Goal: Task Accomplishment & Management: Use online tool/utility

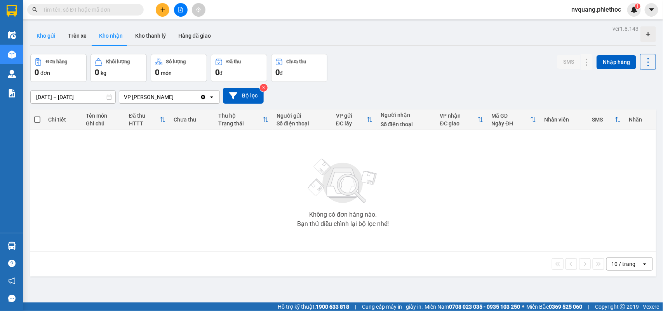
click at [41, 37] on button "Kho gửi" at bounding box center [45, 35] width 31 height 19
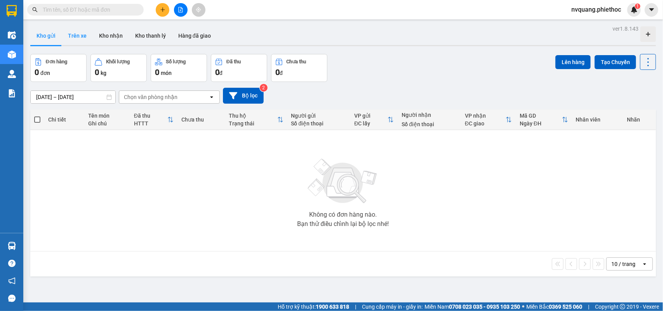
click at [71, 34] on button "Trên xe" at bounding box center [77, 35] width 31 height 19
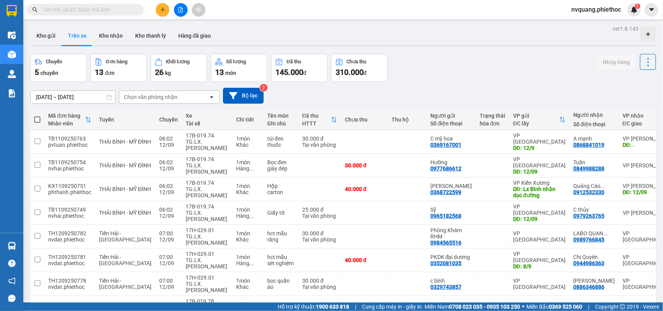
click at [156, 96] on div "Chọn văn phòng nhận" at bounding box center [151, 97] width 54 height 8
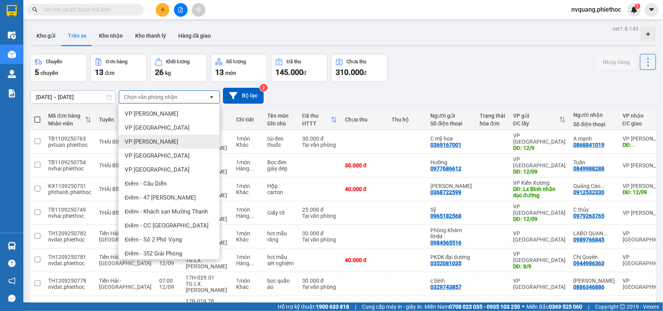
click at [156, 138] on span "VP [PERSON_NAME]" at bounding box center [152, 142] width 54 height 8
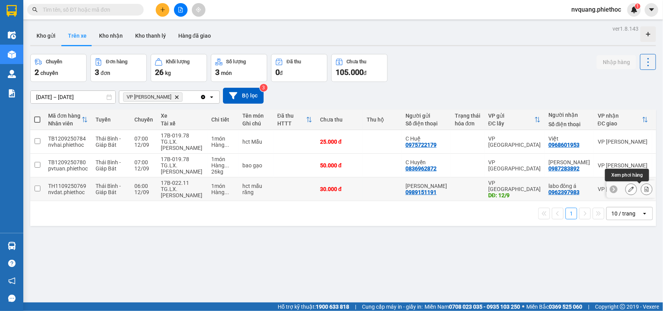
click at [644, 189] on icon at bounding box center [646, 188] width 5 height 5
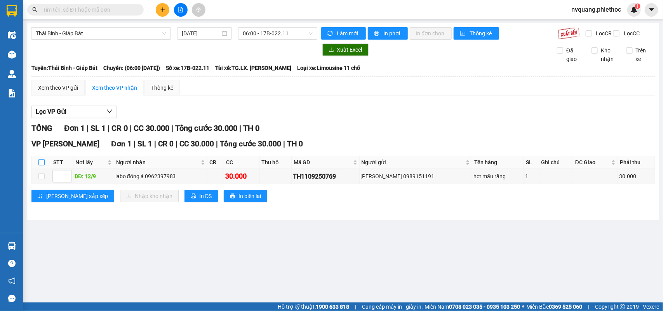
click at [41, 165] on input "checkbox" at bounding box center [41, 162] width 6 height 6
checkbox input "true"
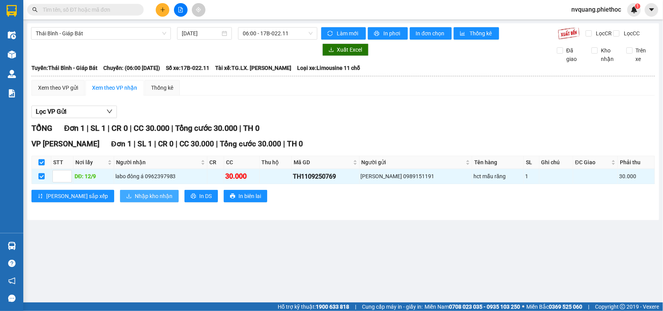
click at [135, 200] on span "Nhập kho nhận" at bounding box center [154, 196] width 38 height 9
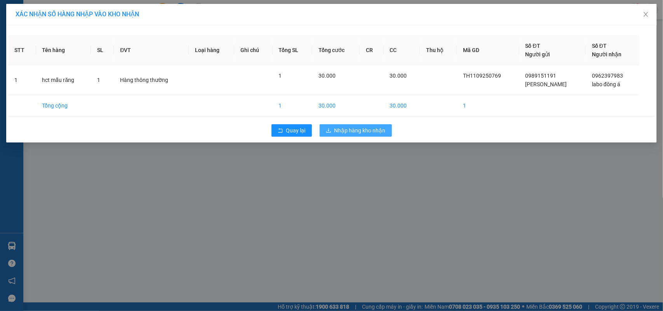
click at [333, 130] on button "Nhập hàng kho nhận" at bounding box center [355, 130] width 72 height 12
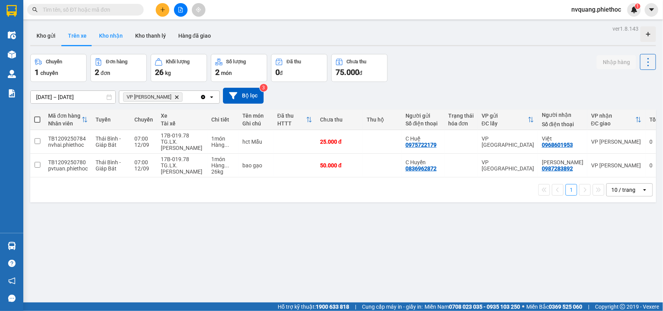
click at [111, 34] on button "Kho nhận" at bounding box center [111, 35] width 36 height 19
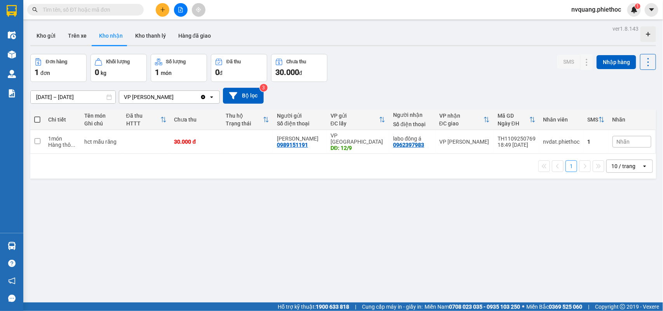
click at [41, 95] on input "[DATE] – [DATE]" at bounding box center [73, 97] width 85 height 12
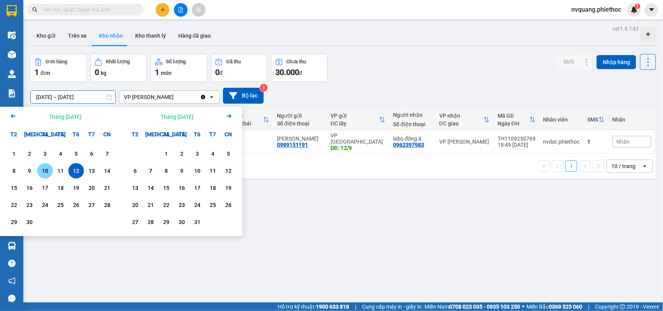
click at [44, 172] on div "10" at bounding box center [45, 170] width 11 height 9
click at [76, 169] on div "12" at bounding box center [76, 170] width 11 height 9
type input "[DATE] – [DATE]"
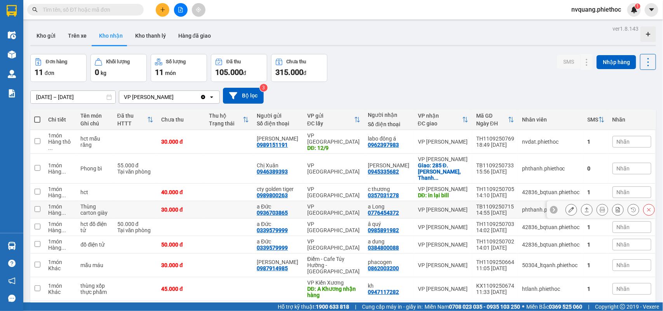
scroll to position [49, 0]
